Goal: Find specific page/section: Find specific page/section

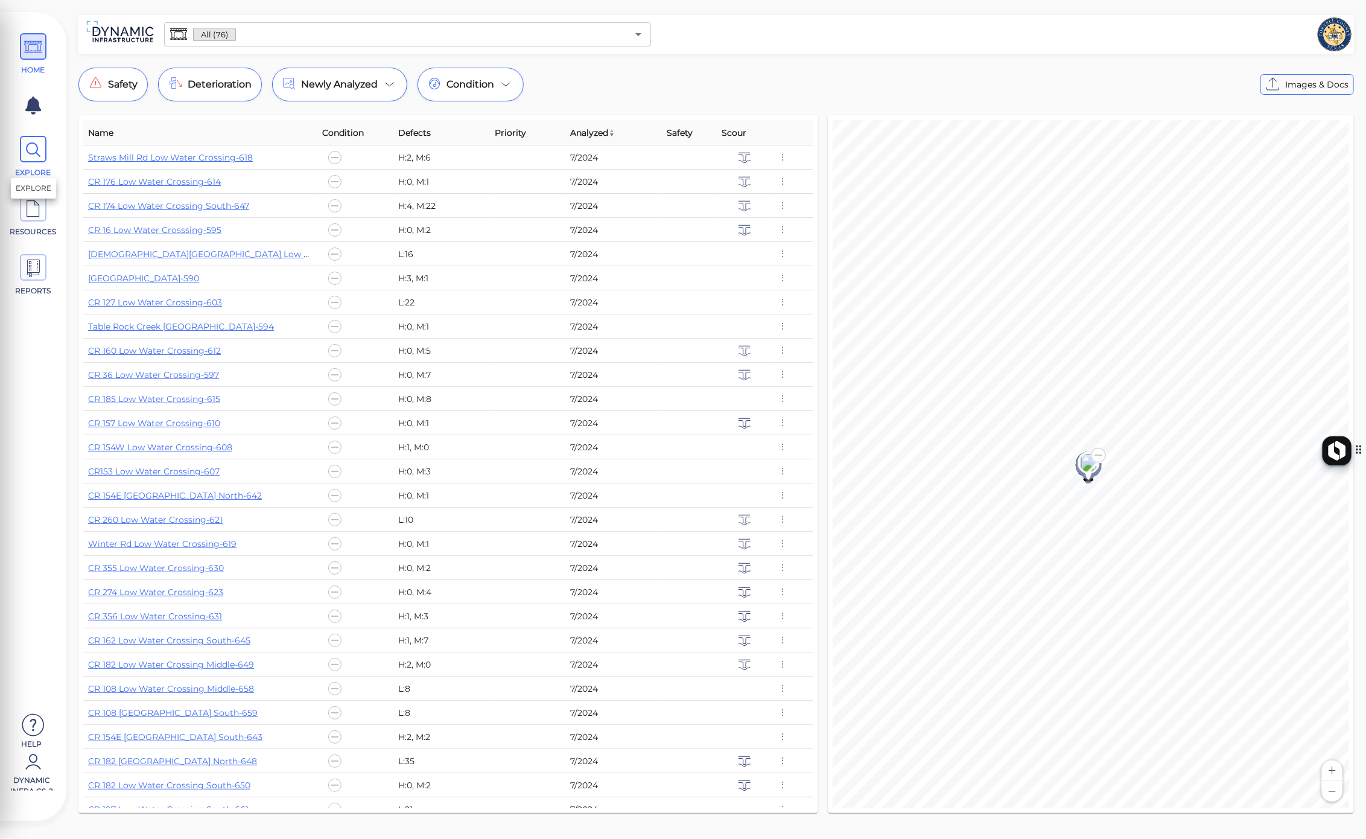
click at [50, 158] on span "EXPLORE" at bounding box center [33, 157] width 54 height 42
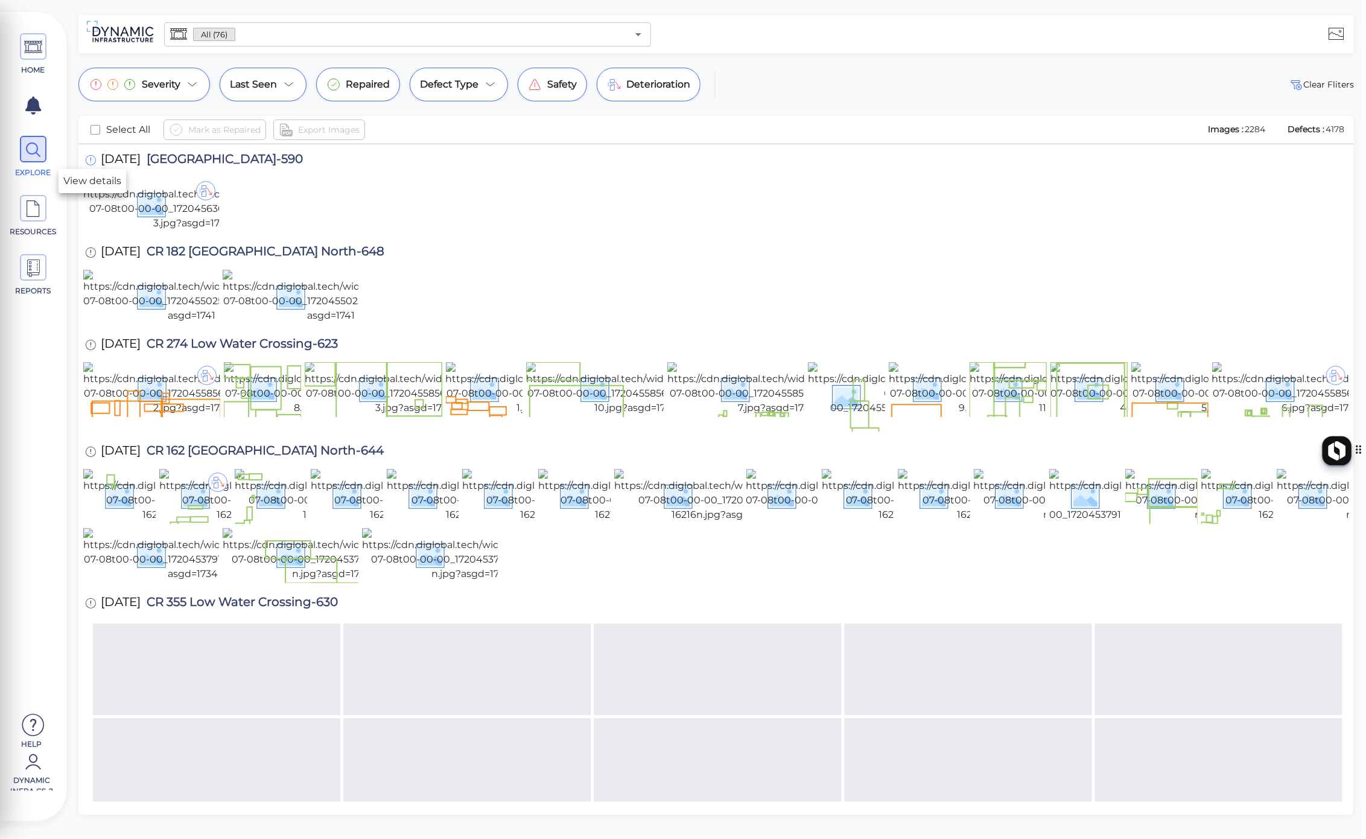
click at [94, 161] on icon at bounding box center [90, 160] width 11 height 13
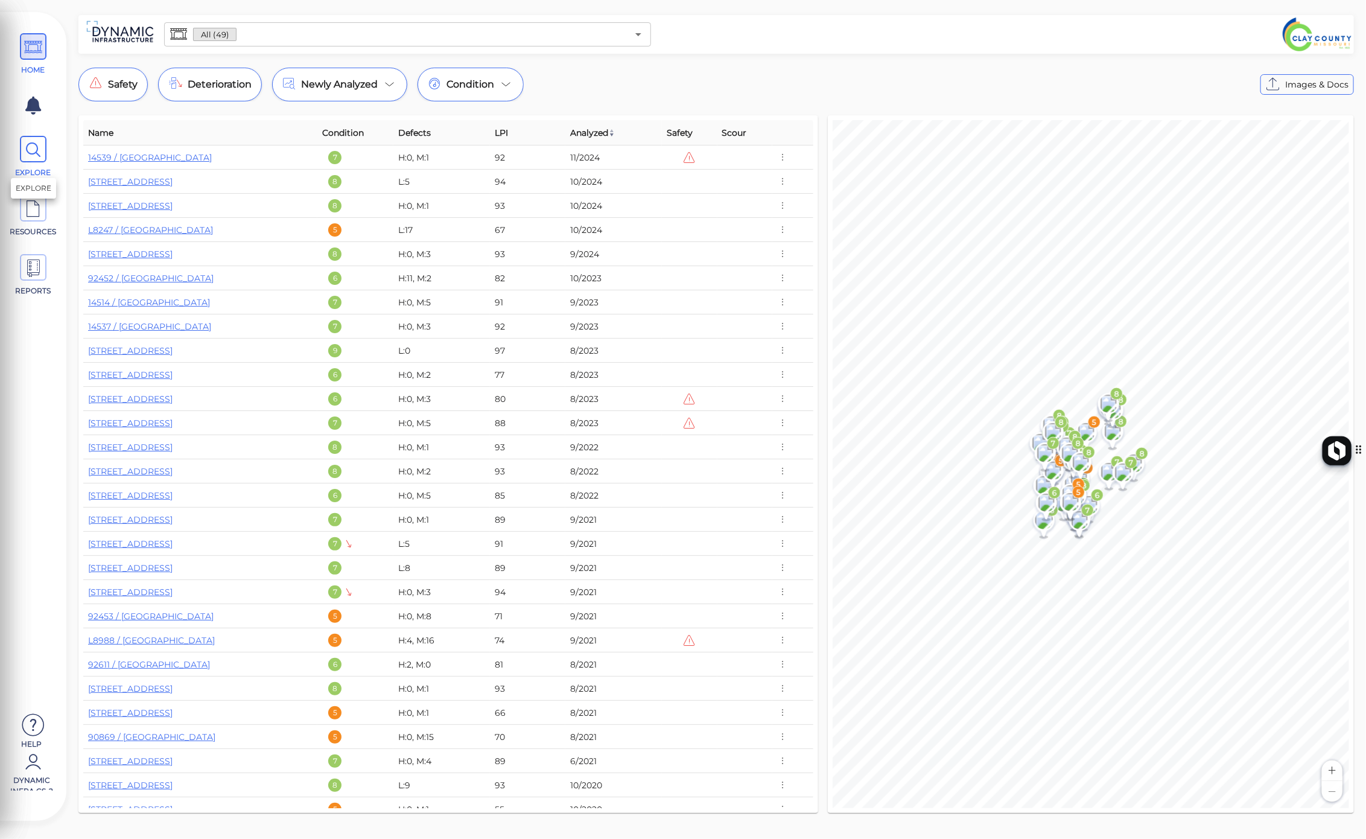
click at [33, 154] on icon at bounding box center [33, 149] width 18 height 27
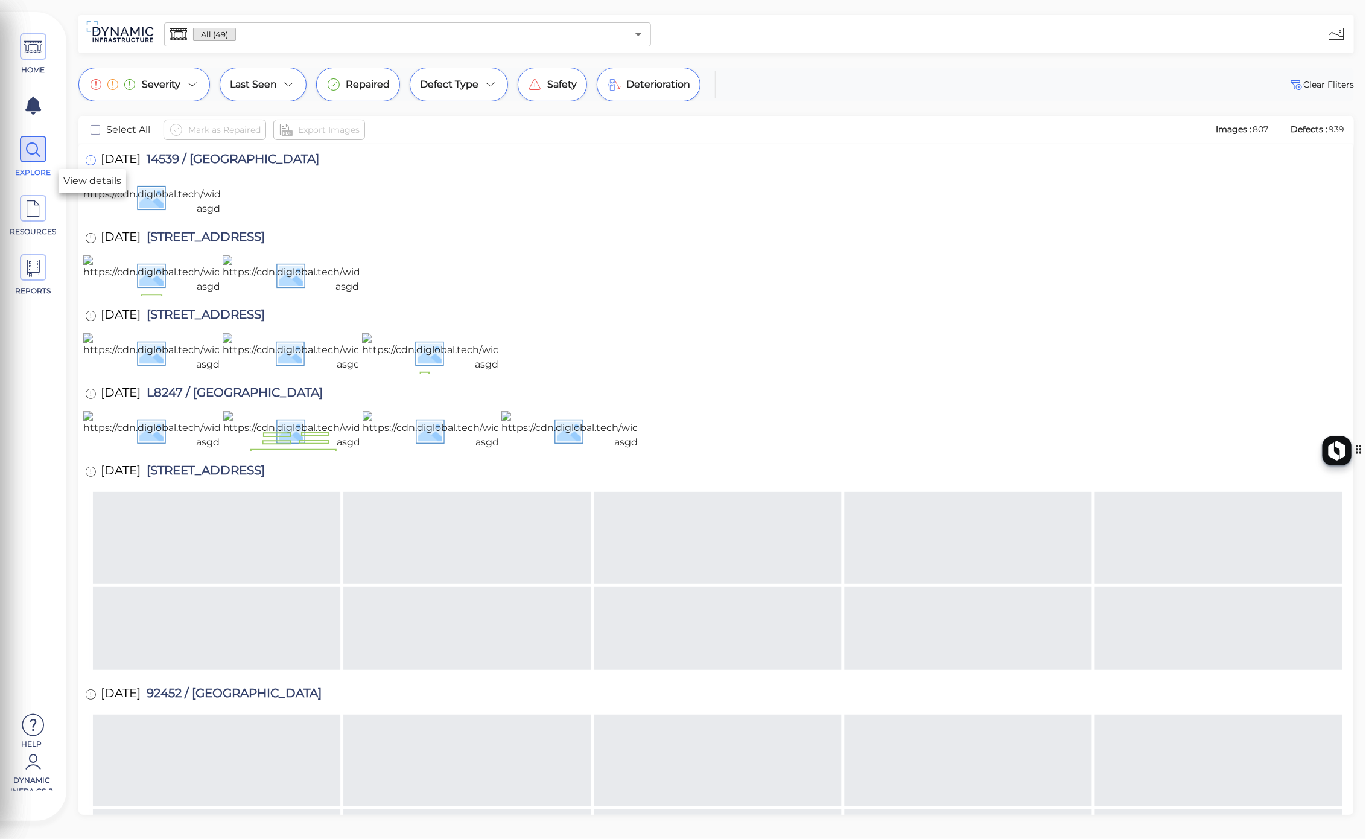
click at [83, 163] on div at bounding box center [92, 161] width 18 height 16
click at [91, 162] on icon at bounding box center [90, 160] width 11 height 13
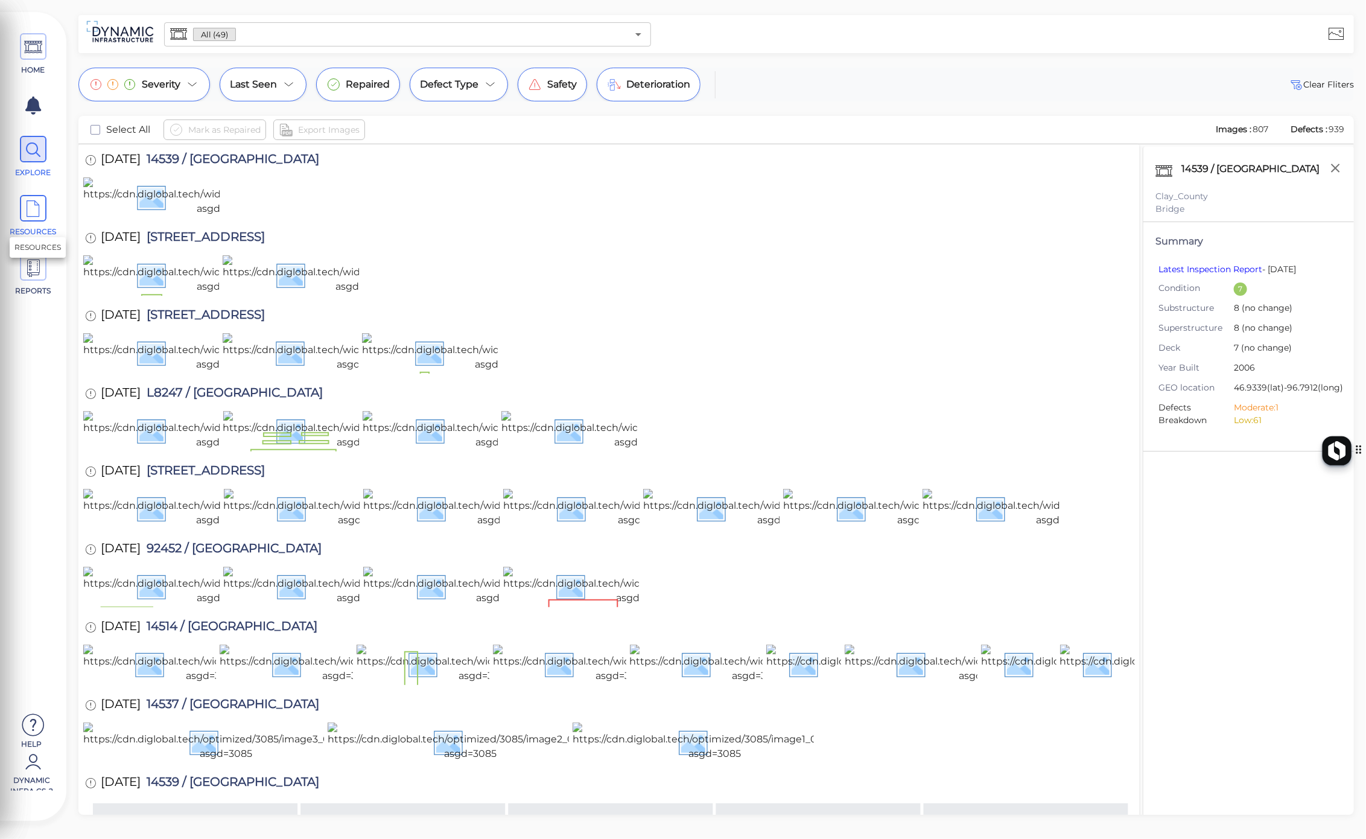
click at [27, 221] on icon at bounding box center [33, 209] width 18 height 27
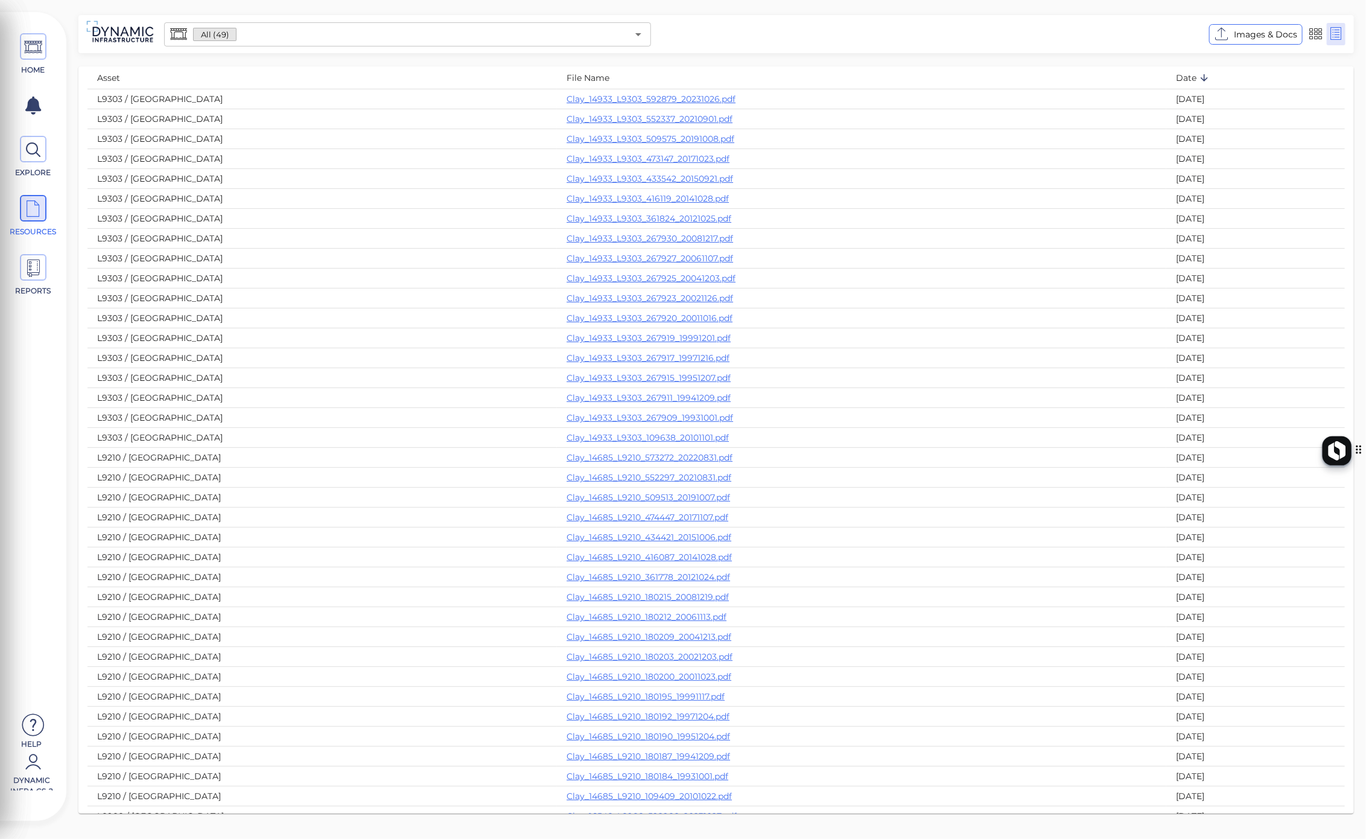
click at [279, 31] on input "text" at bounding box center [432, 34] width 391 height 17
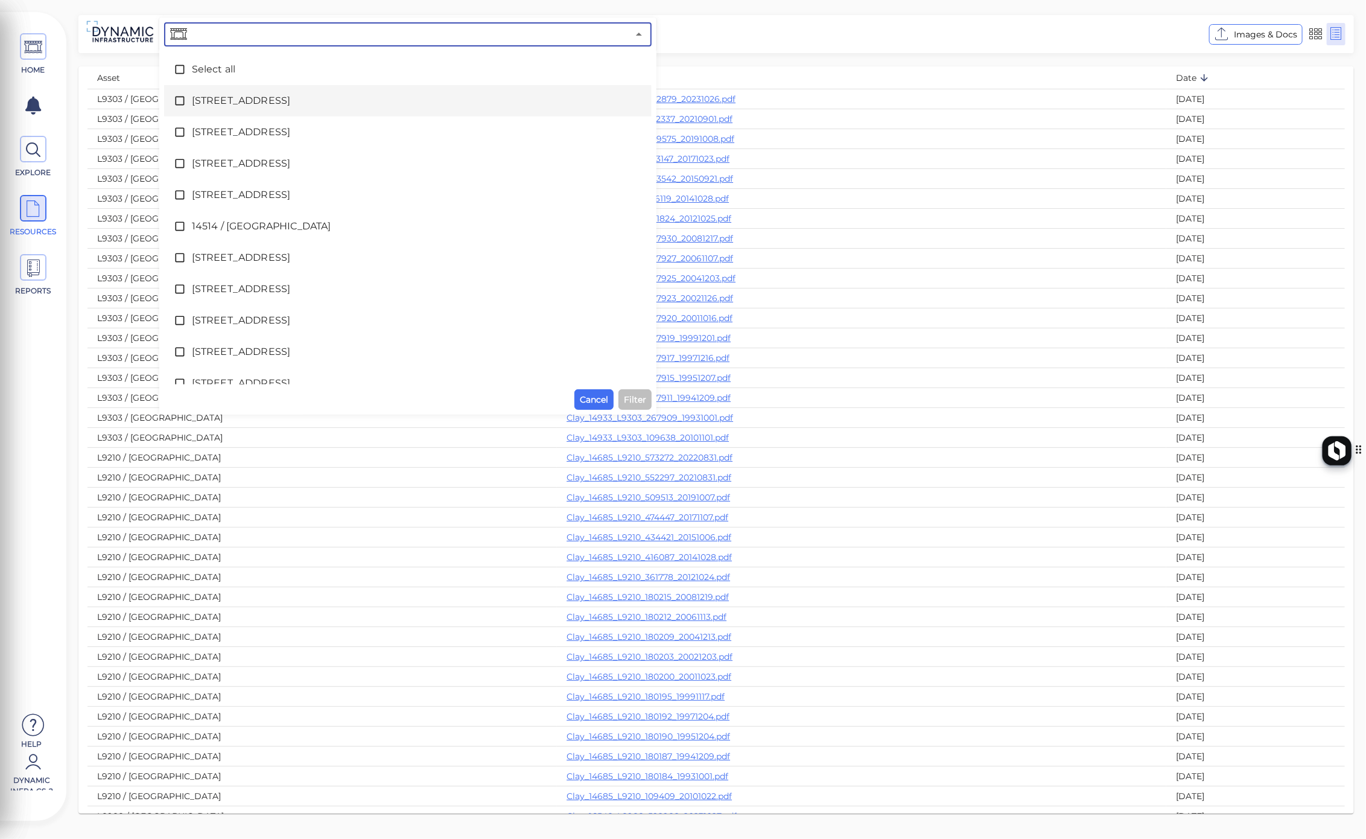
click at [174, 98] on icon at bounding box center [180, 101] width 12 height 12
click at [649, 409] on div "Filter" at bounding box center [635, 399] width 33 height 21
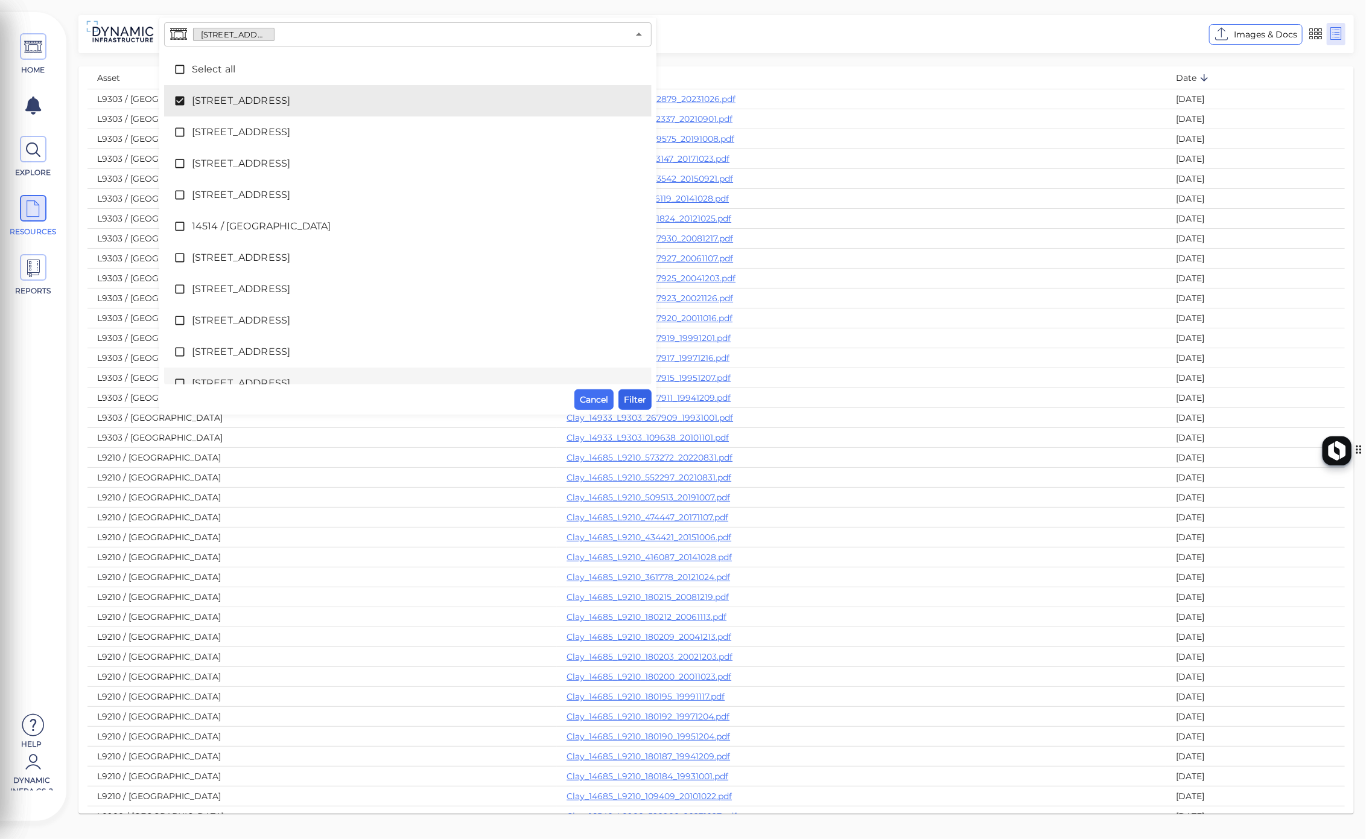
click at [643, 407] on button "Filter" at bounding box center [635, 399] width 33 height 21
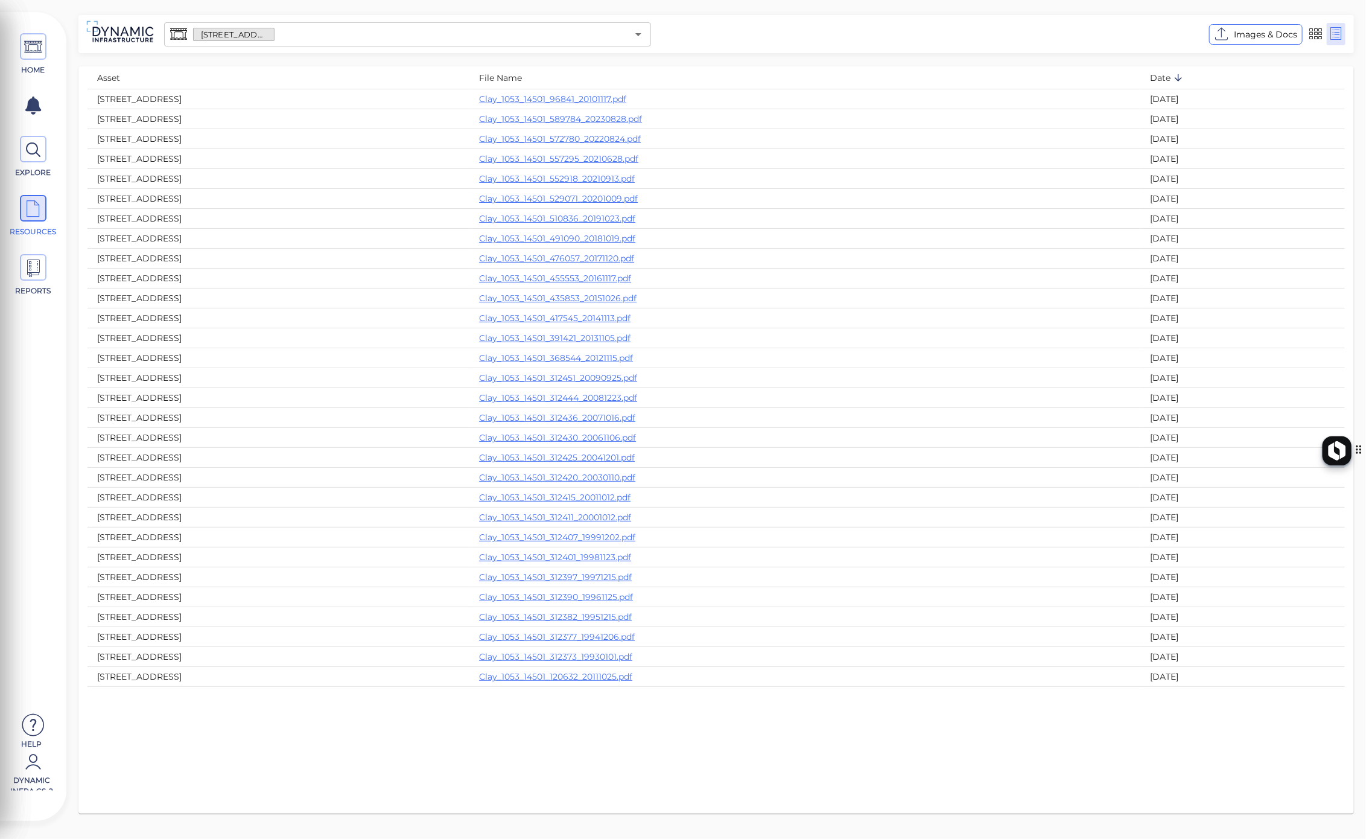
click at [31, 129] on div "HOME 1 EXPLORE RESOURCES REPORTS" at bounding box center [33, 168] width 54 height 289
click at [33, 147] on icon at bounding box center [33, 149] width 18 height 27
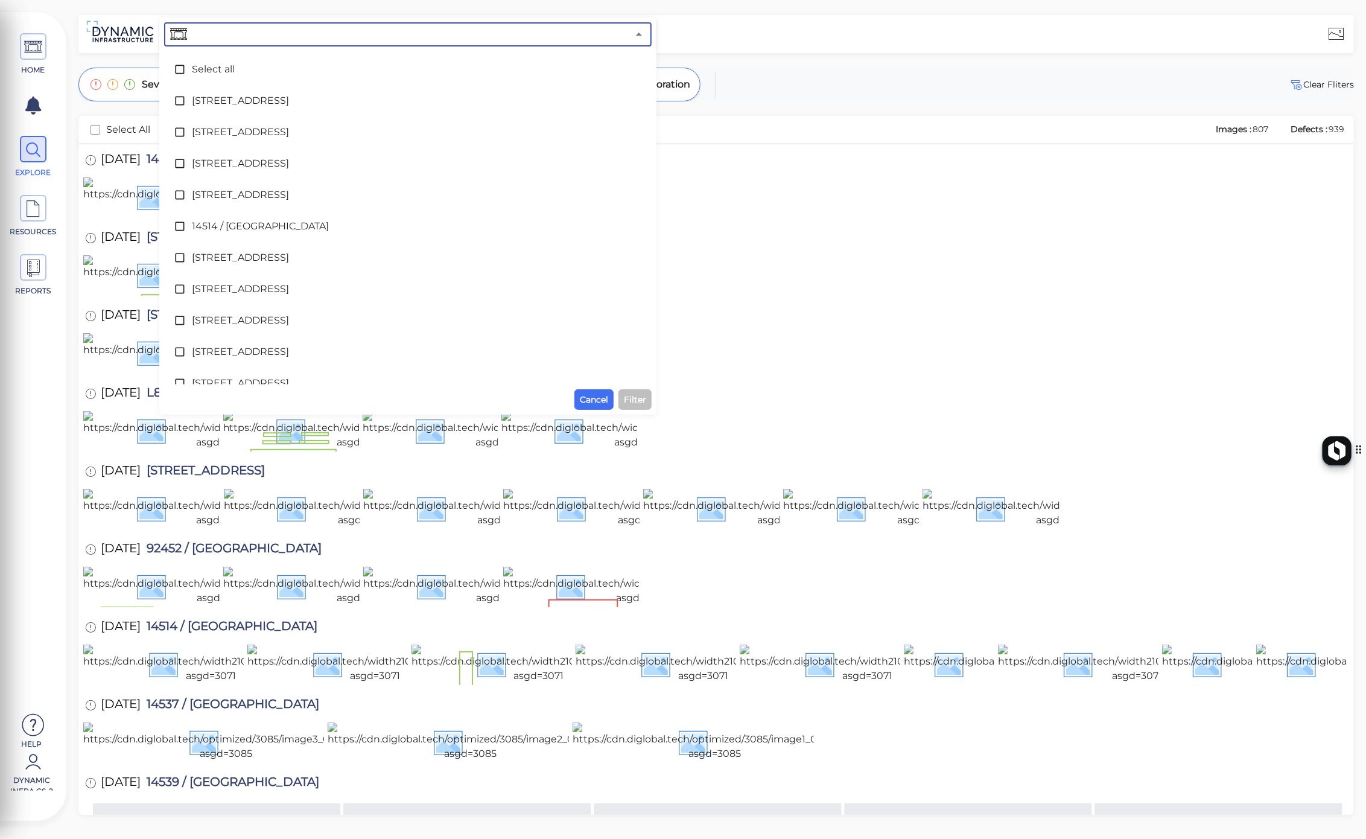
click at [266, 31] on input "text" at bounding box center [408, 34] width 439 height 17
click at [171, 106] on li "[STREET_ADDRESS]" at bounding box center [408, 100] width 488 height 31
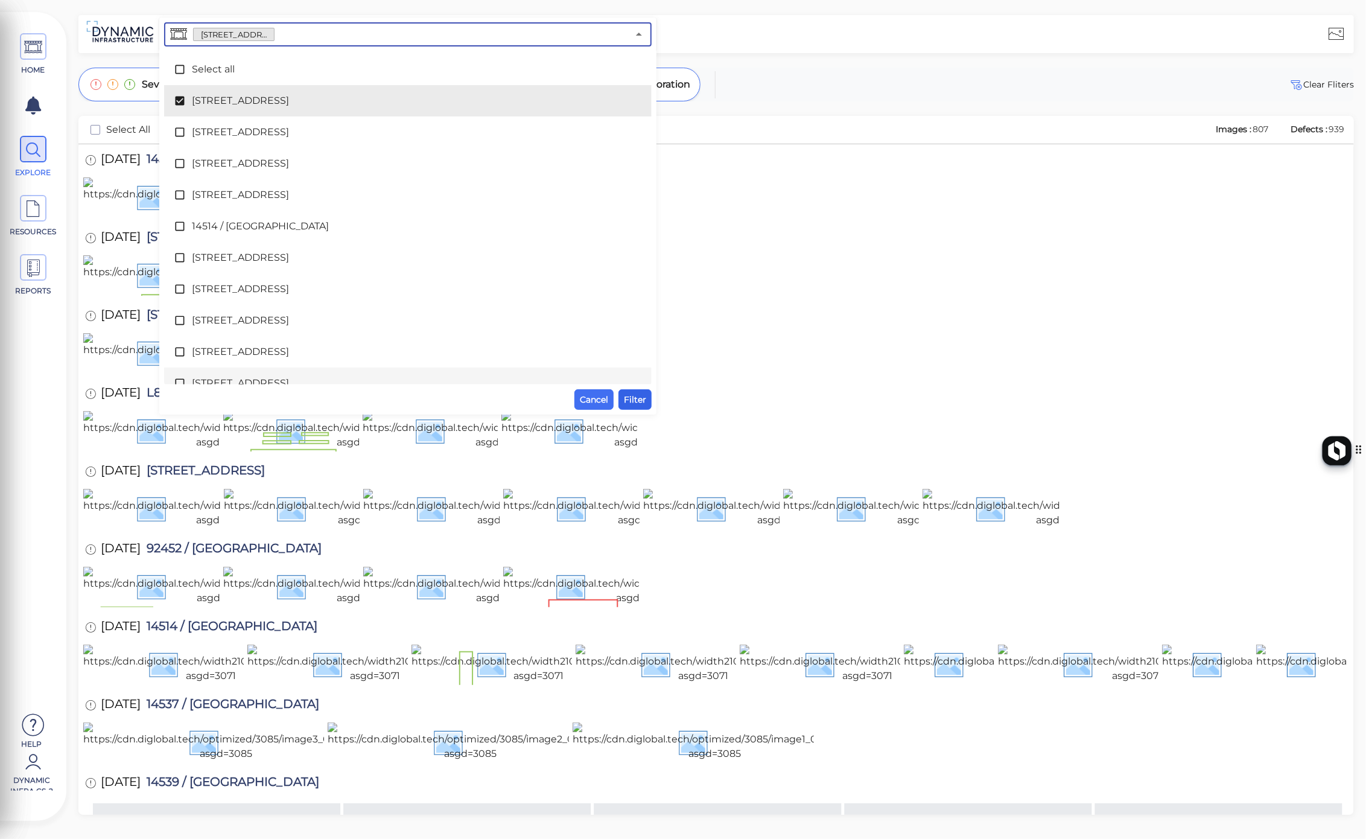
click at [634, 397] on span "Filter" at bounding box center [635, 399] width 22 height 14
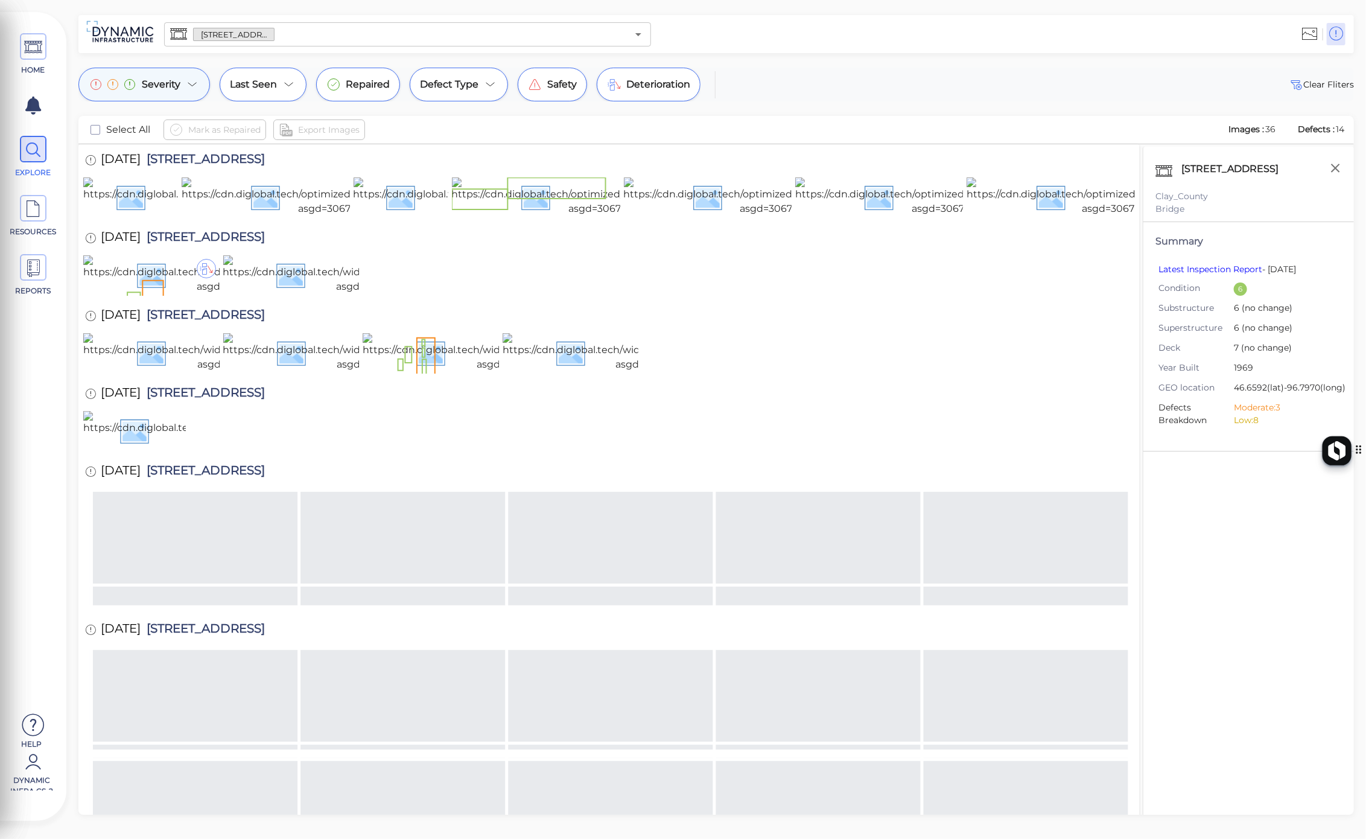
click at [152, 85] on span "Severity" at bounding box center [161, 84] width 39 height 14
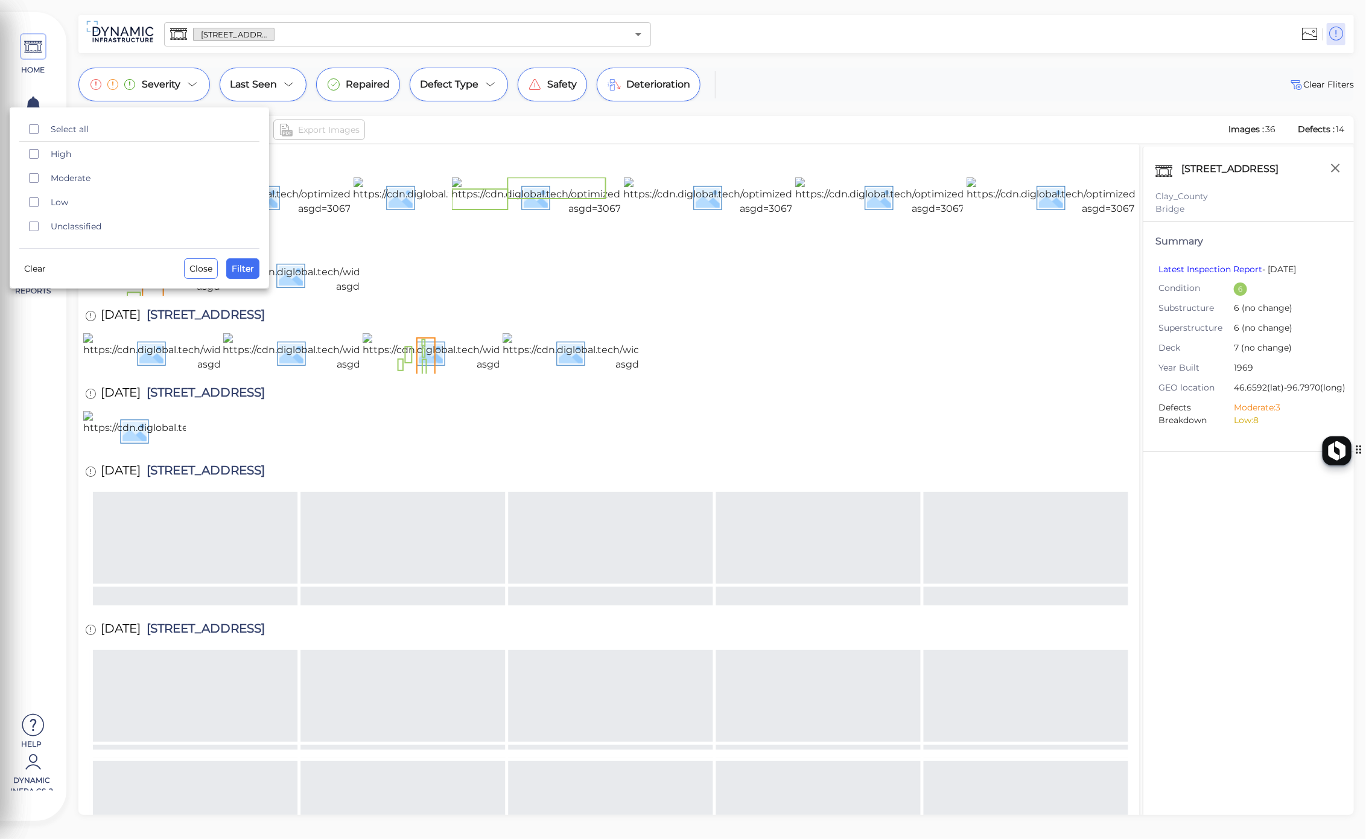
click at [34, 63] on div at bounding box center [683, 419] width 1366 height 839
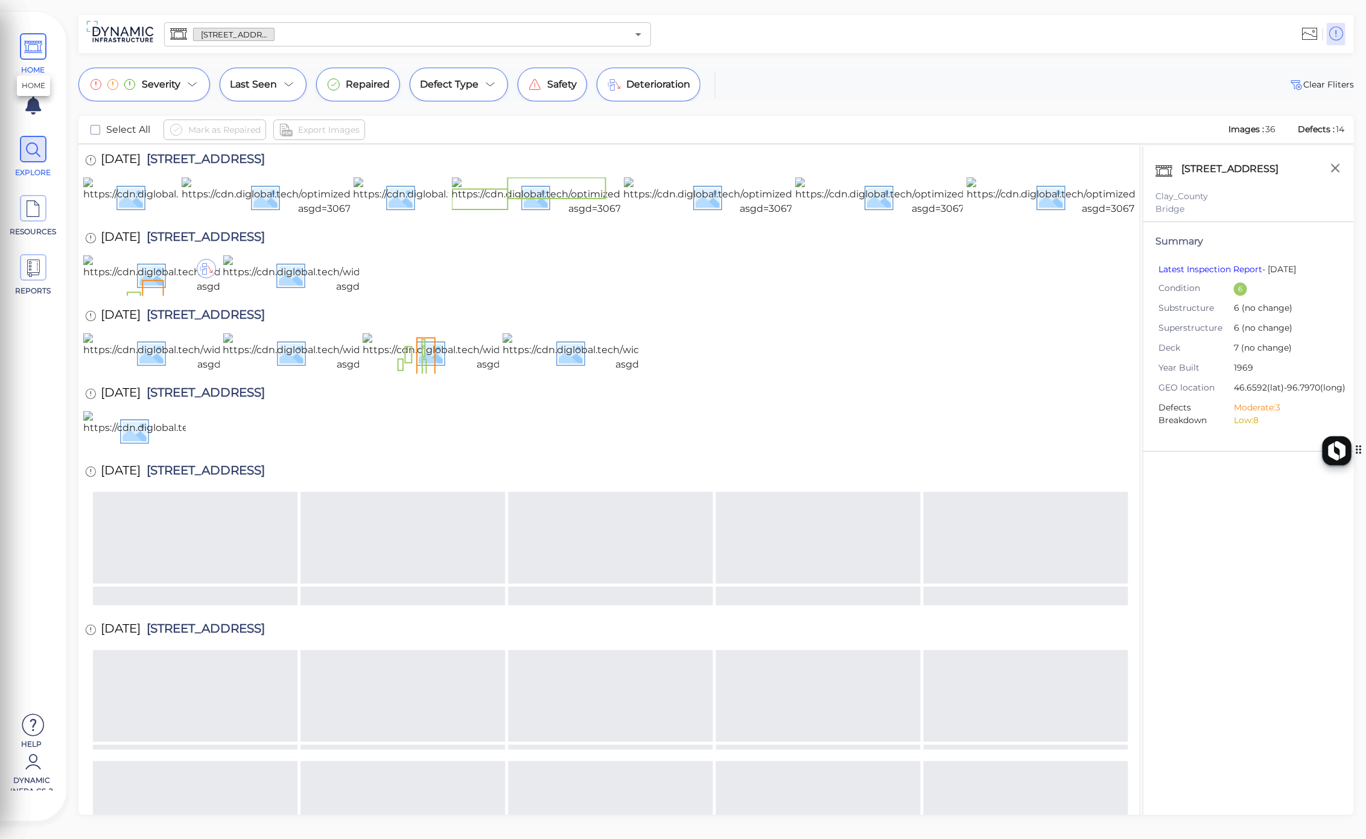
click at [34, 52] on icon at bounding box center [33, 47] width 18 height 27
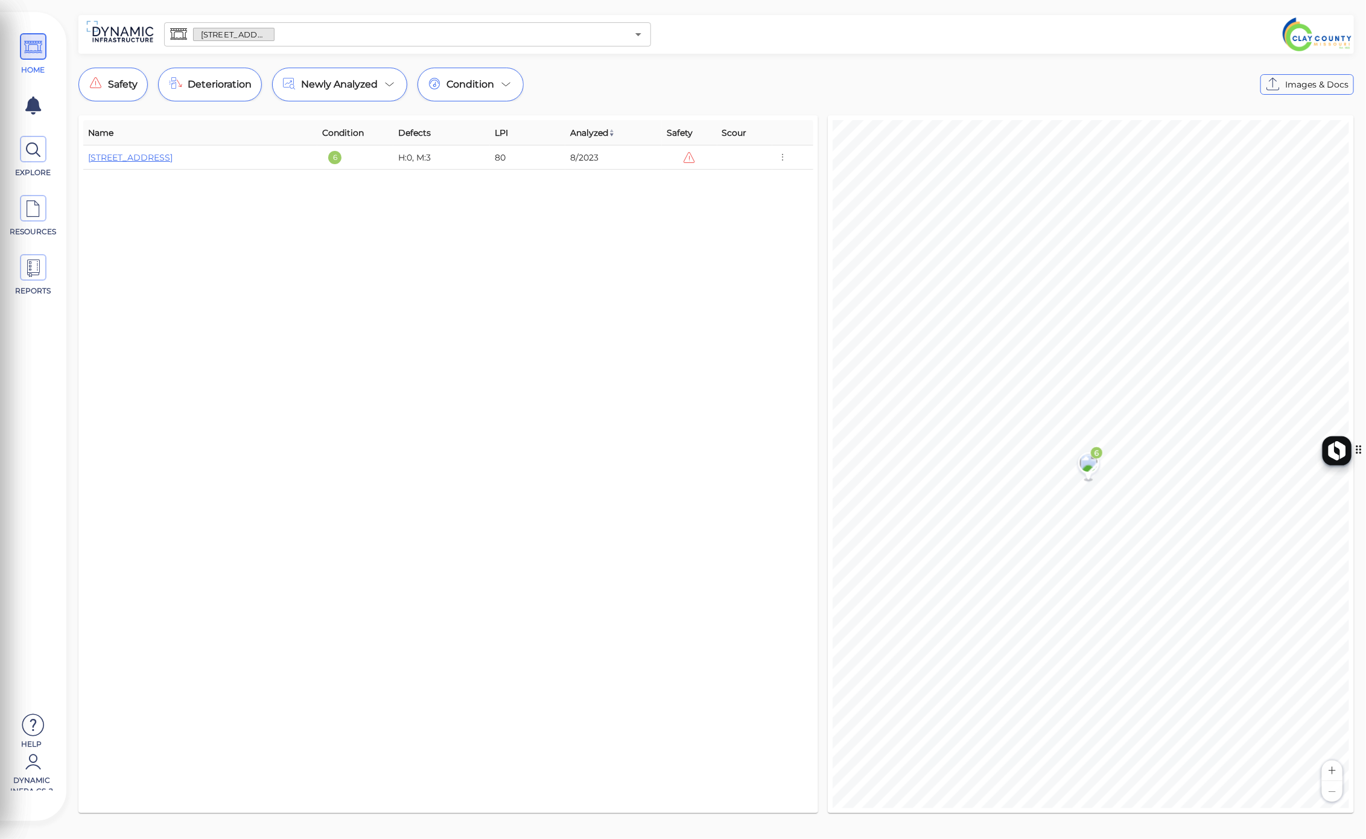
click at [293, 27] on input "text" at bounding box center [451, 34] width 353 height 17
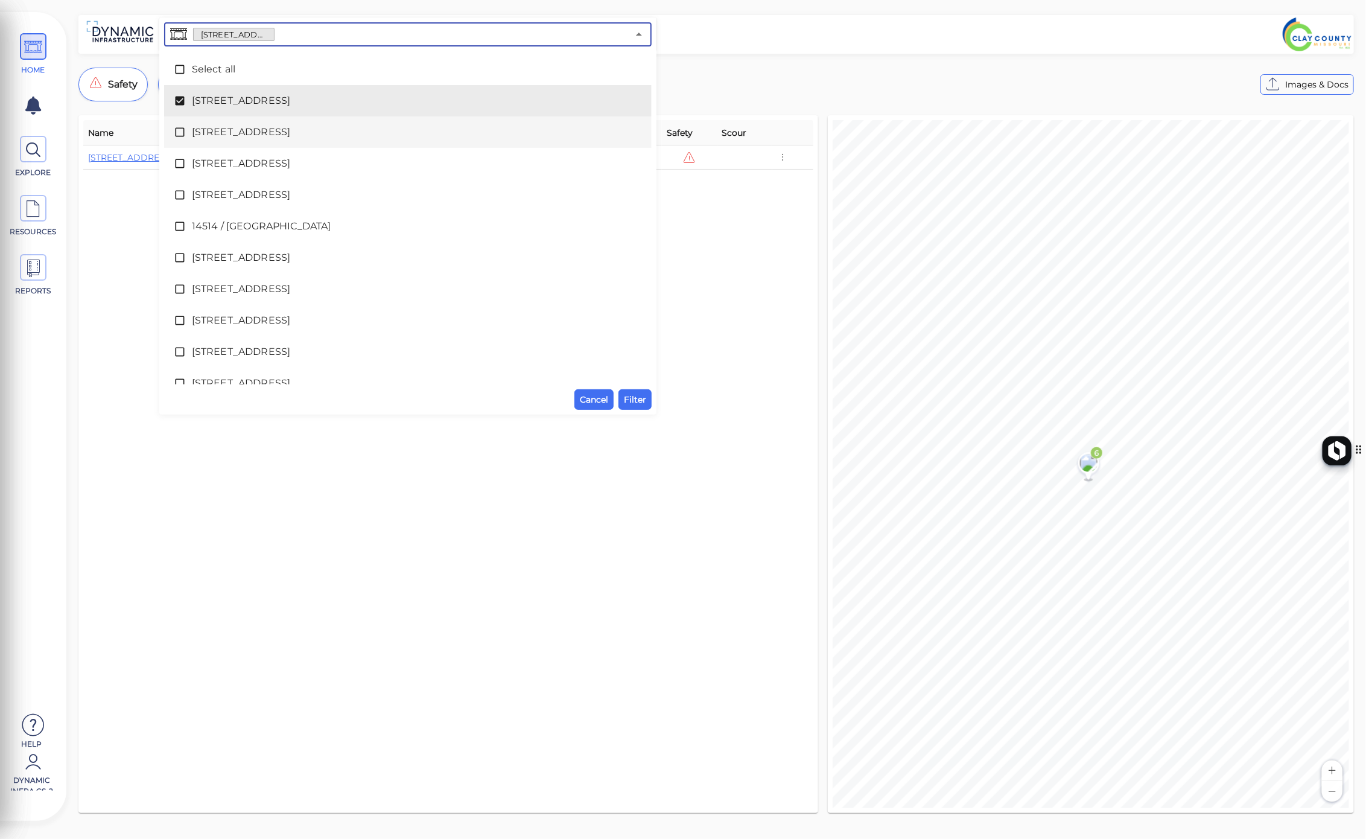
click at [187, 135] on span at bounding box center [183, 132] width 18 height 12
click at [649, 405] on button "Filter" at bounding box center [635, 399] width 33 height 21
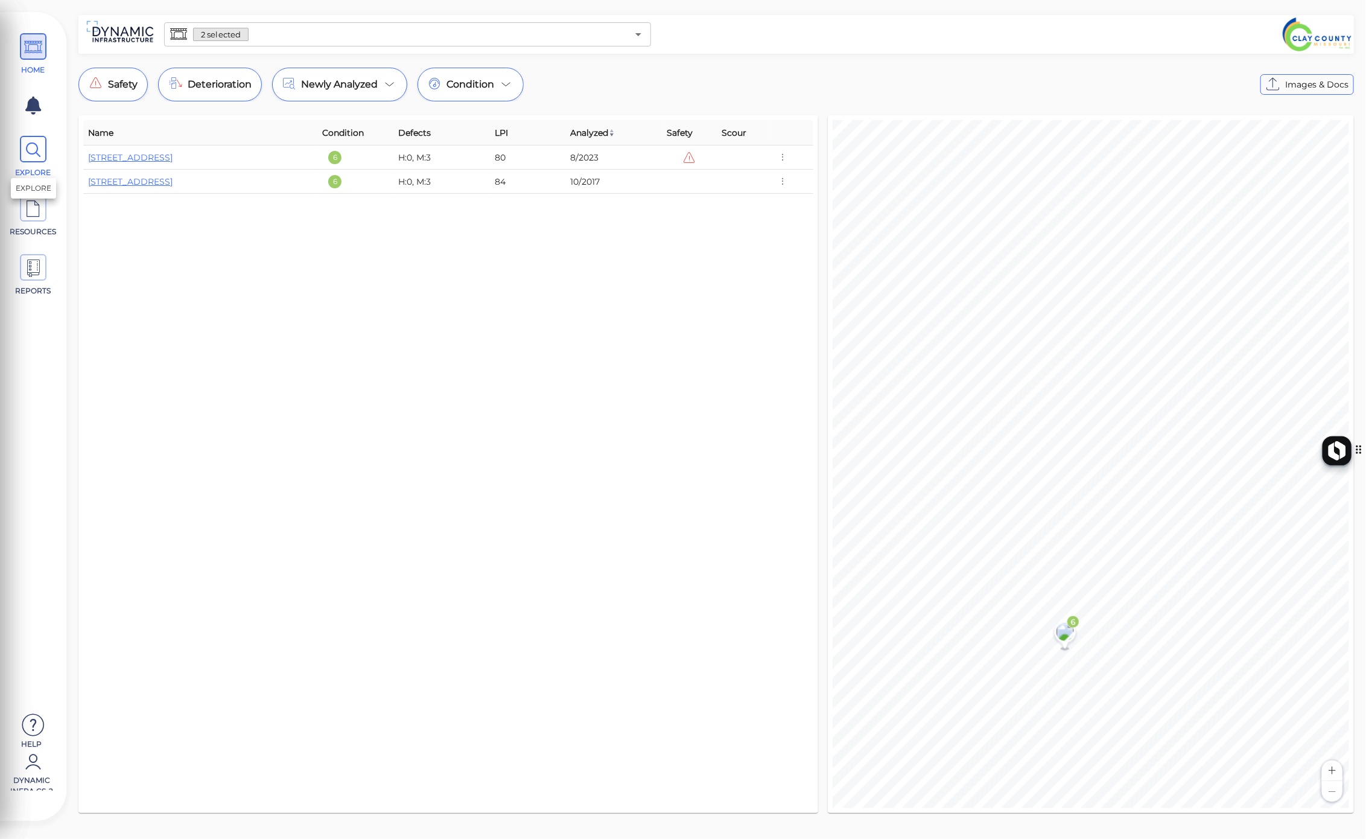
click at [37, 147] on icon at bounding box center [33, 149] width 18 height 27
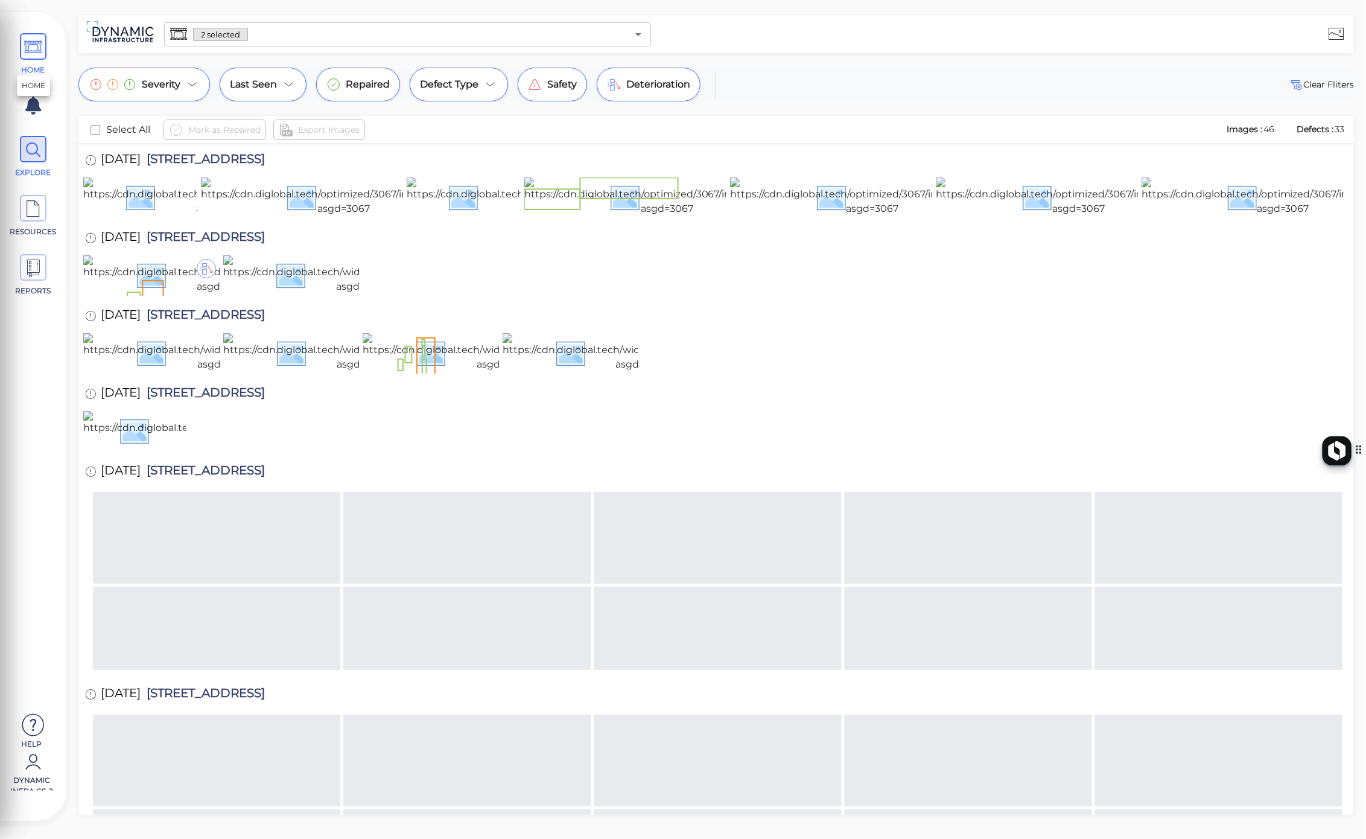
click at [28, 69] on span "HOME" at bounding box center [33, 70] width 51 height 11
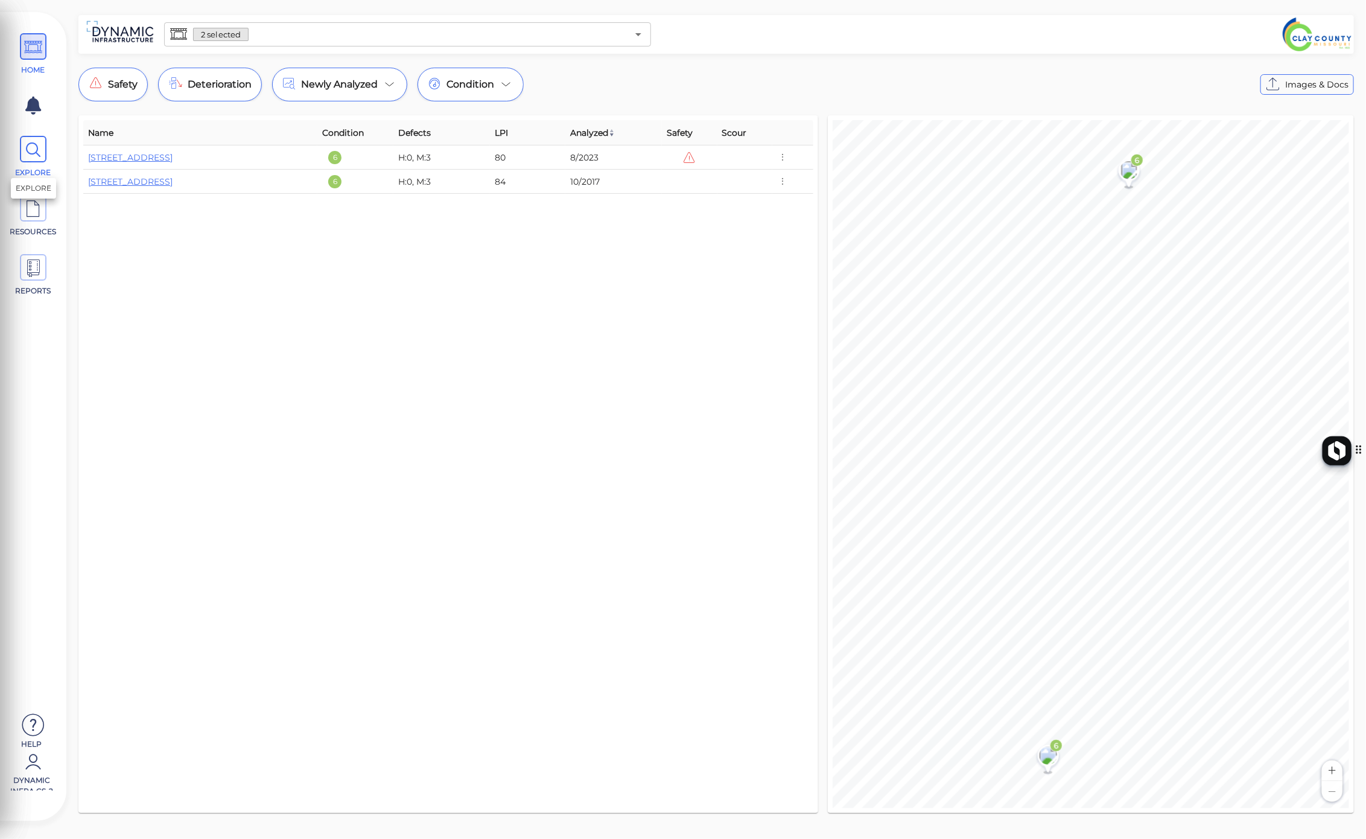
click at [44, 153] on span at bounding box center [33, 149] width 27 height 27
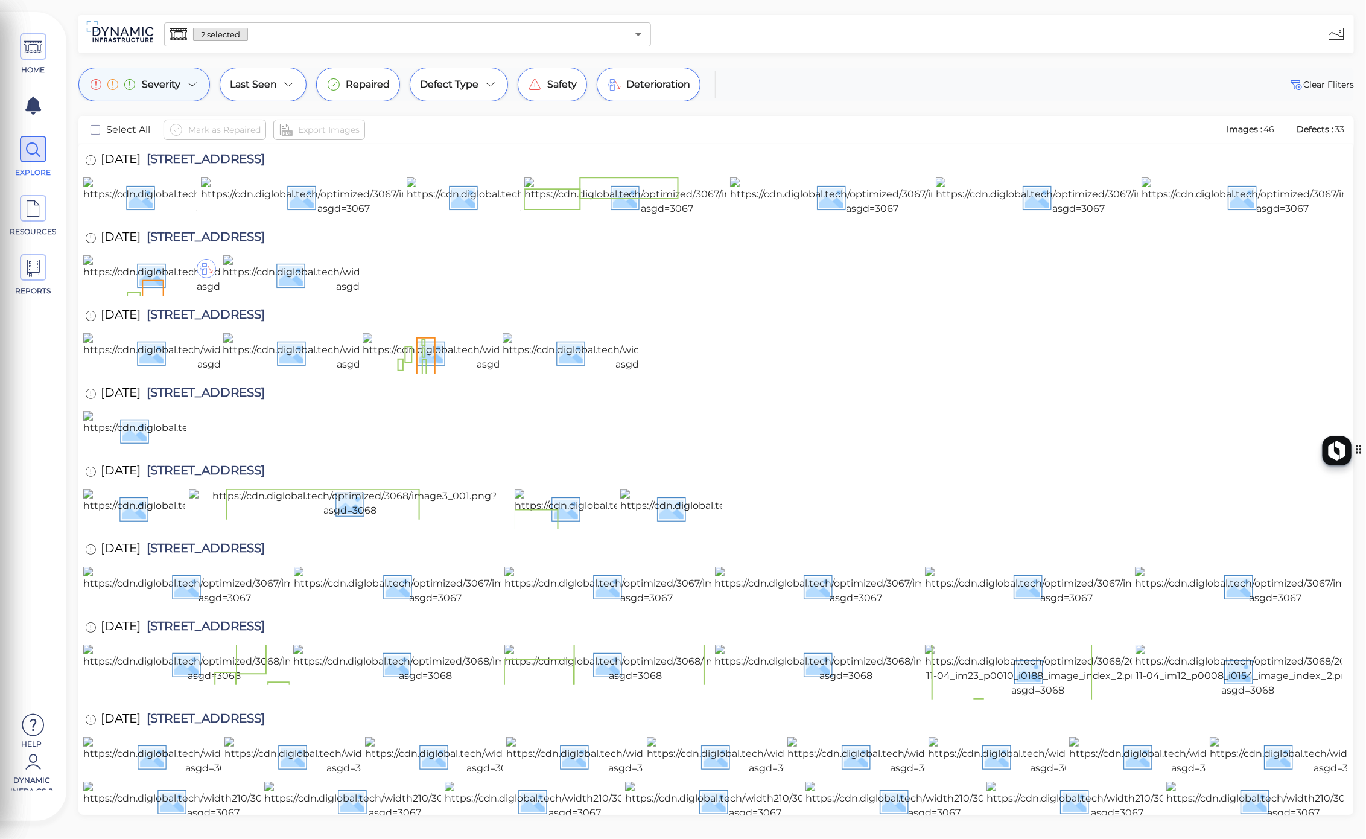
click at [160, 89] on span "Severity" at bounding box center [161, 84] width 39 height 14
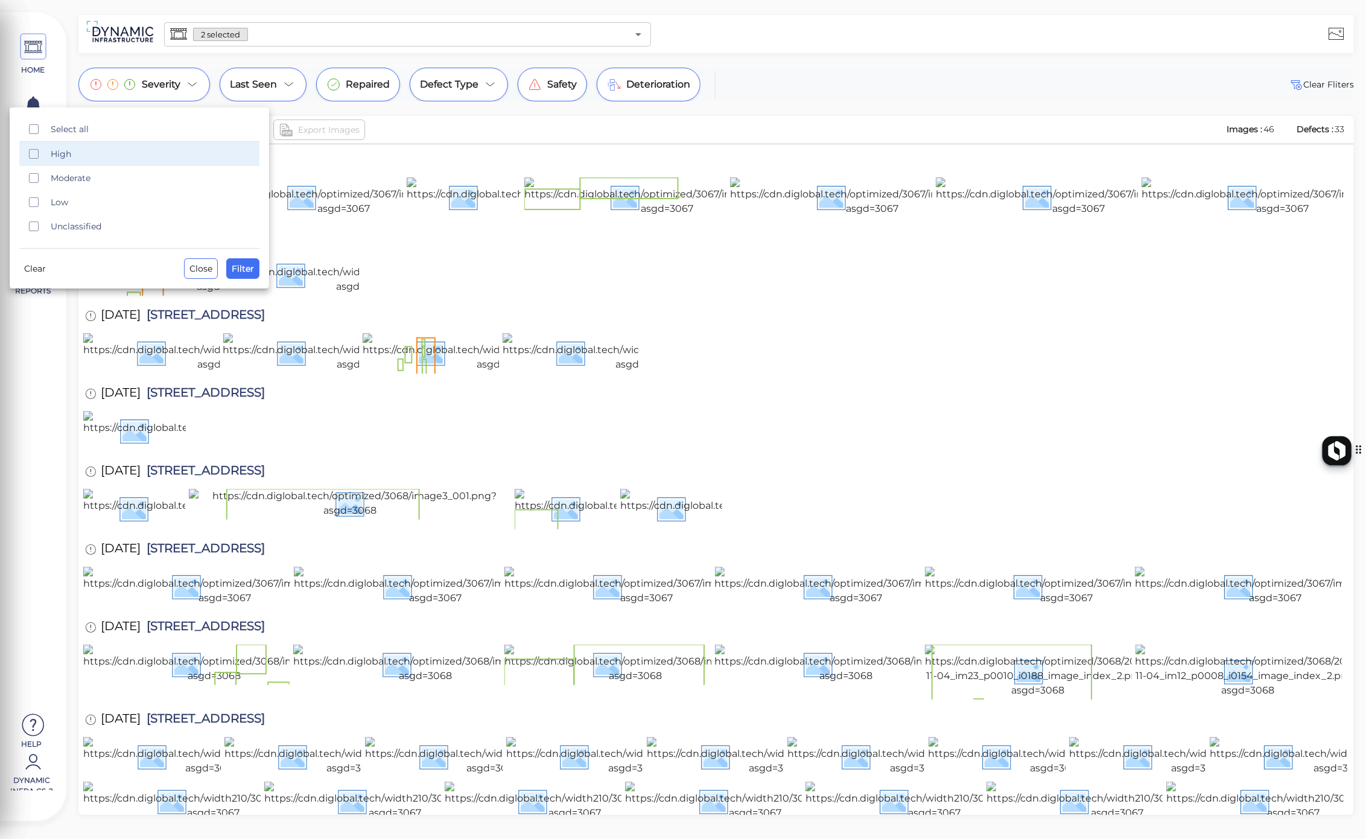
click at [136, 156] on span "High" at bounding box center [152, 154] width 202 height 12
click at [249, 267] on span "Filter" at bounding box center [243, 268] width 22 height 14
